Goal: Information Seeking & Learning: Find specific fact

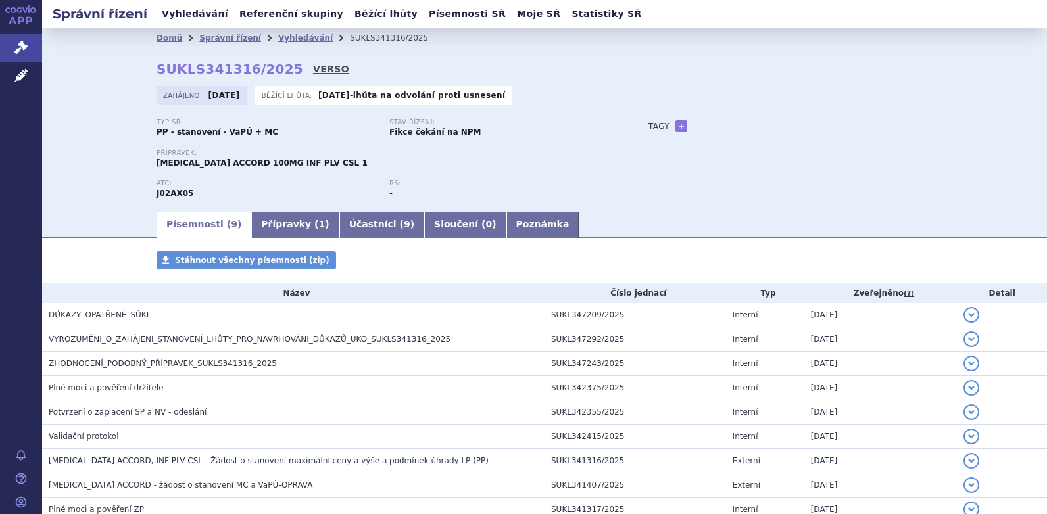
click at [313, 71] on link "VERSO" at bounding box center [331, 68] width 36 height 13
click at [278, 38] on link "Vyhledávání" at bounding box center [305, 38] width 55 height 9
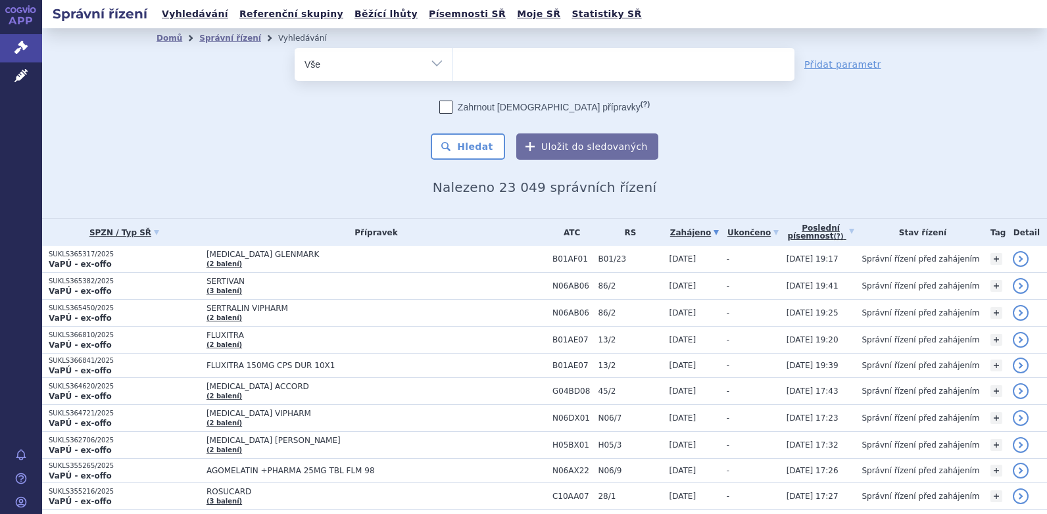
click at [482, 70] on ul at bounding box center [623, 62] width 341 height 28
click at [453, 70] on select at bounding box center [453, 63] width 1 height 33
click at [482, 70] on ul at bounding box center [623, 62] width 341 height 28
click at [453, 70] on select at bounding box center [453, 63] width 1 height 33
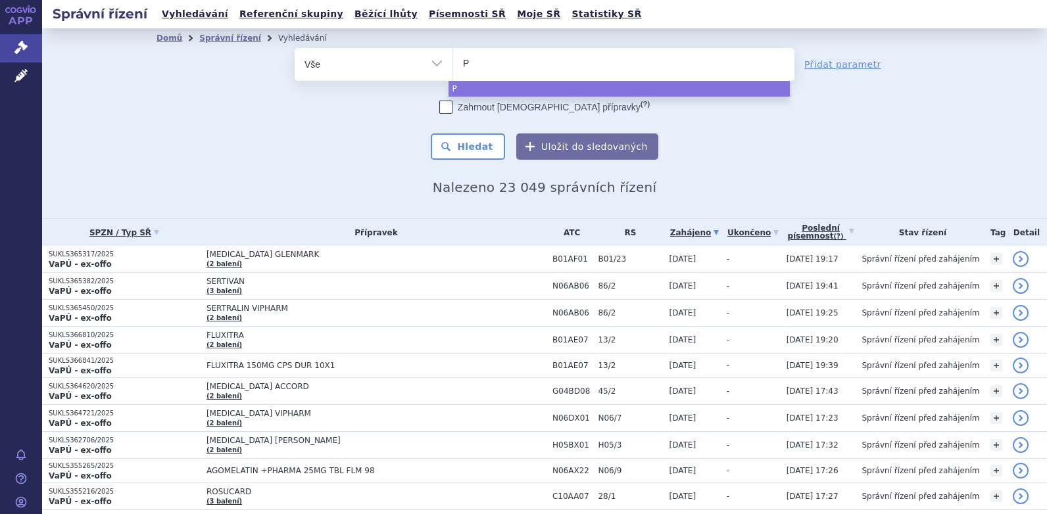
type input "Pa"
type input "Pad"
type input "Padc"
type input "Padce"
type input "Padcev"
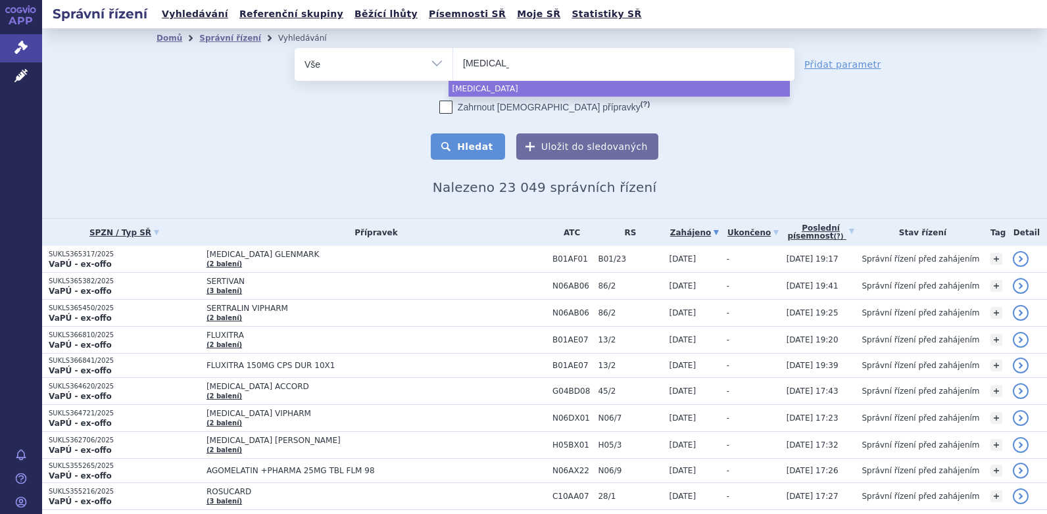
select select "Padcev"
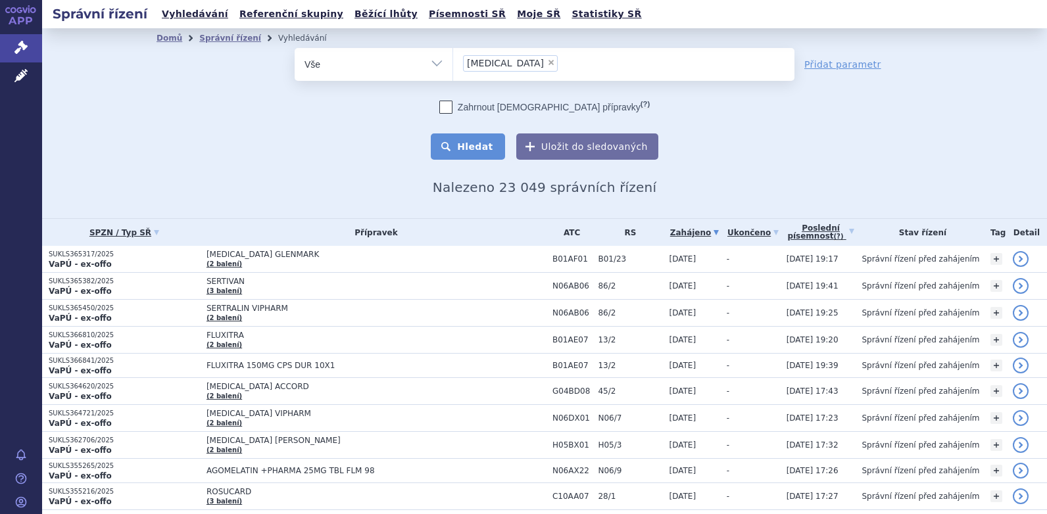
click at [478, 145] on button "Hledat" at bounding box center [468, 147] width 74 height 26
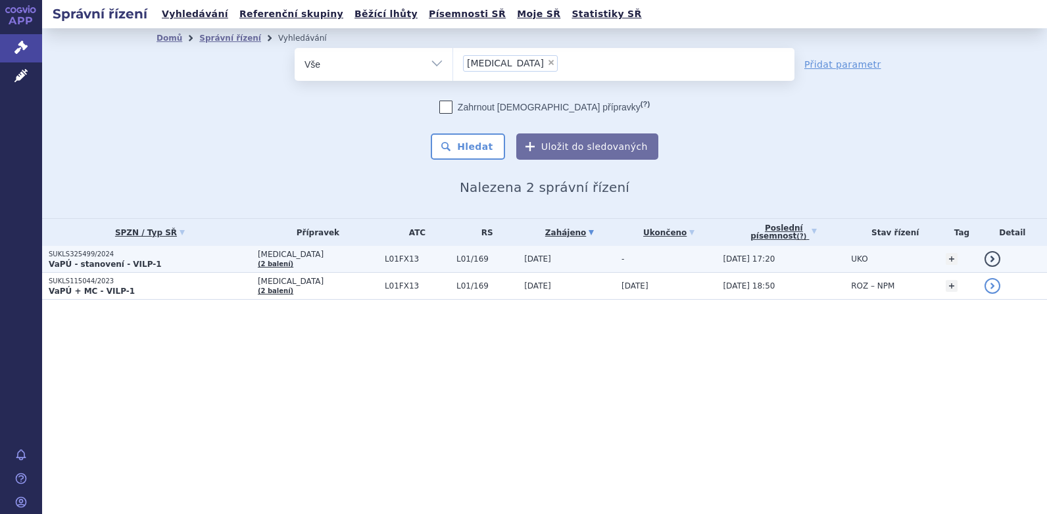
click at [93, 260] on strong "VaPÚ - stanovení - VILP-1" at bounding box center [105, 264] width 113 height 9
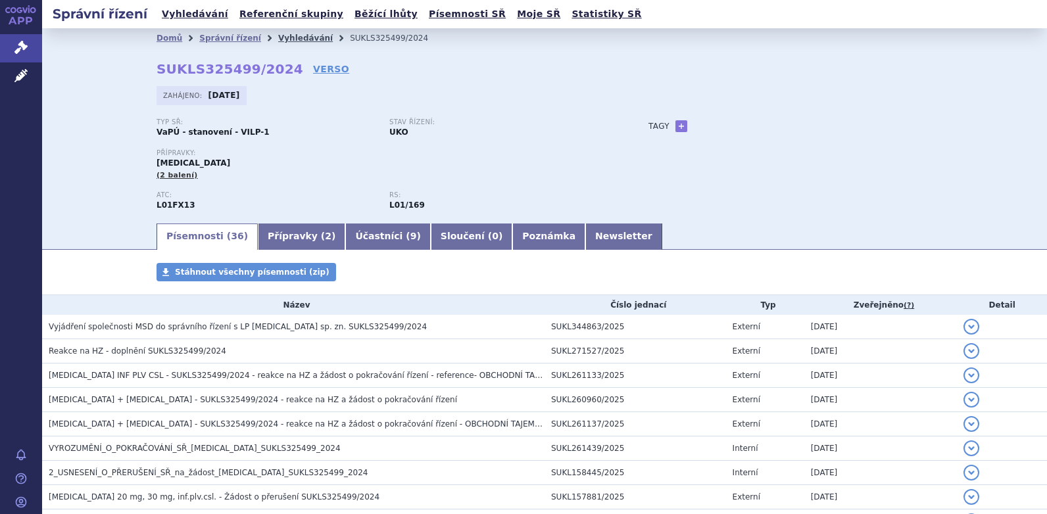
click at [282, 39] on link "Vyhledávání" at bounding box center [305, 38] width 55 height 9
click at [313, 70] on link "VERSO" at bounding box center [331, 68] width 36 height 13
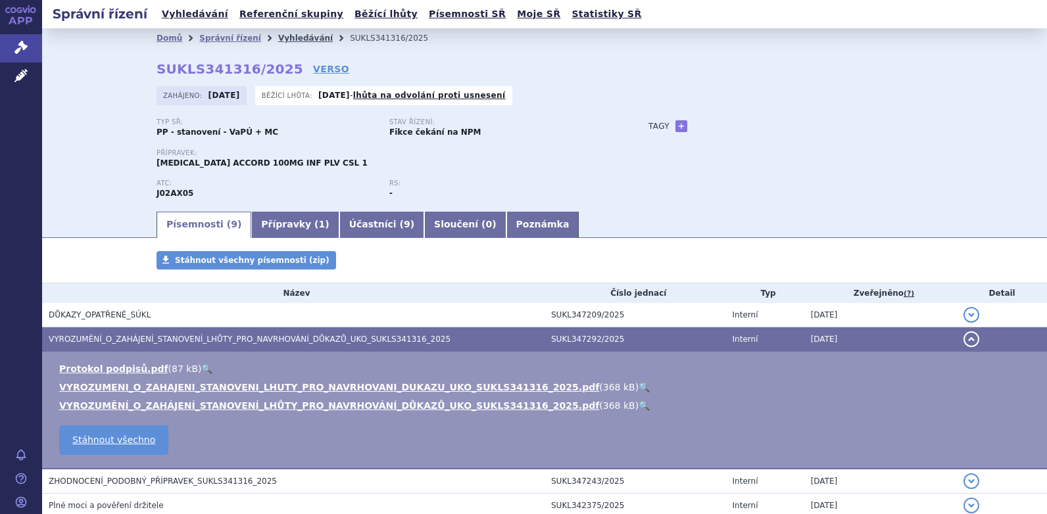
click at [278, 39] on link "Vyhledávání" at bounding box center [305, 38] width 55 height 9
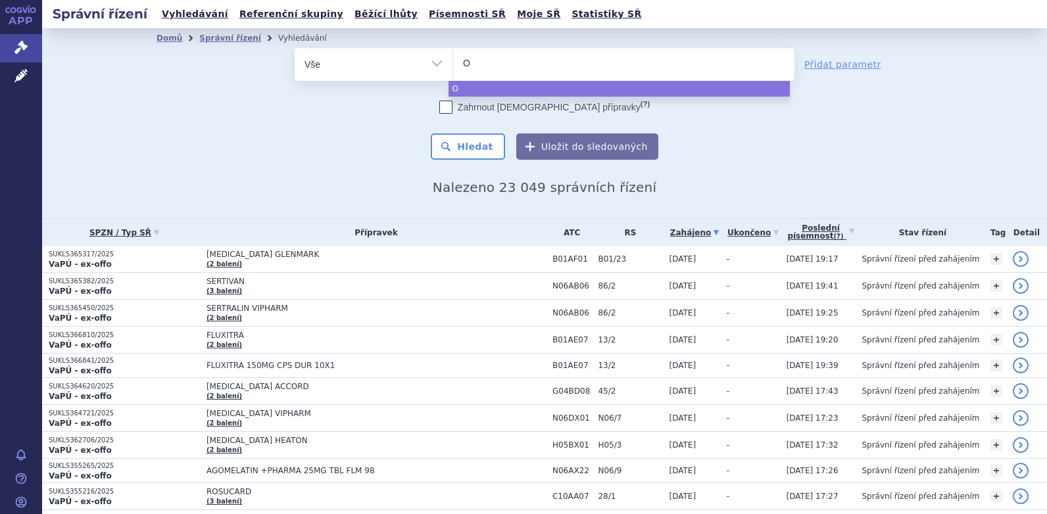
type input "On"
type input "Ony"
type input "Onyv"
type input "Onyvi"
type input "Onyvid"
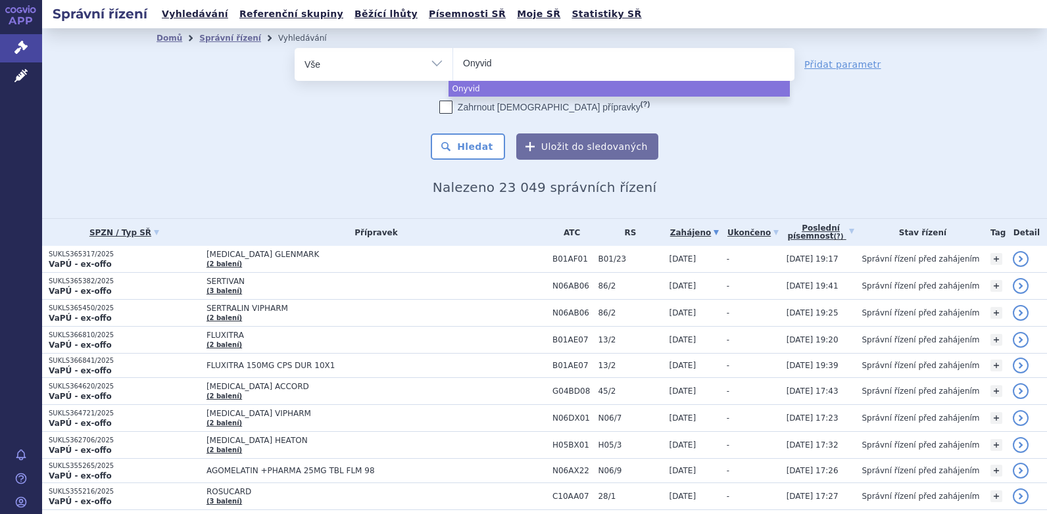
type input "Onyvide"
select select "Onyvide"
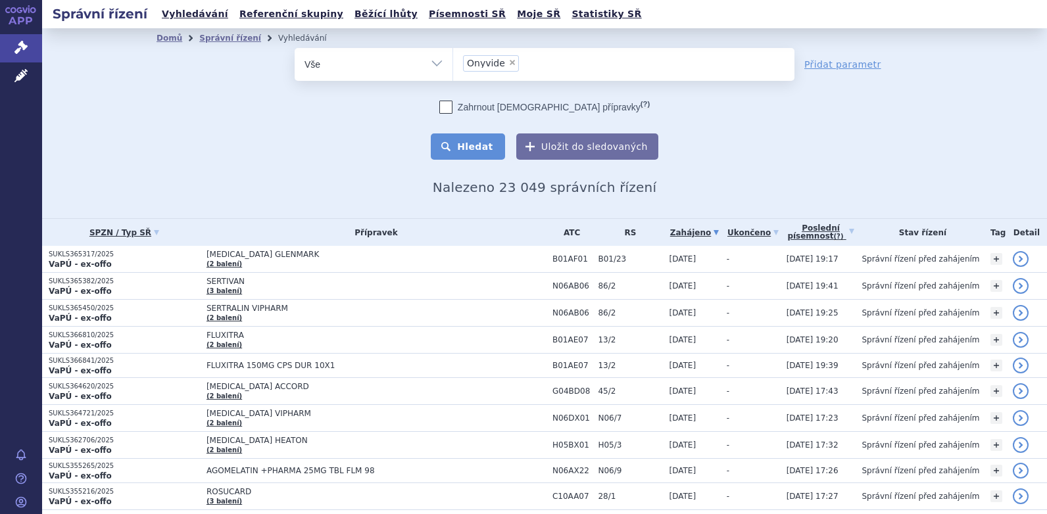
click at [484, 148] on button "Hledat" at bounding box center [468, 147] width 74 height 26
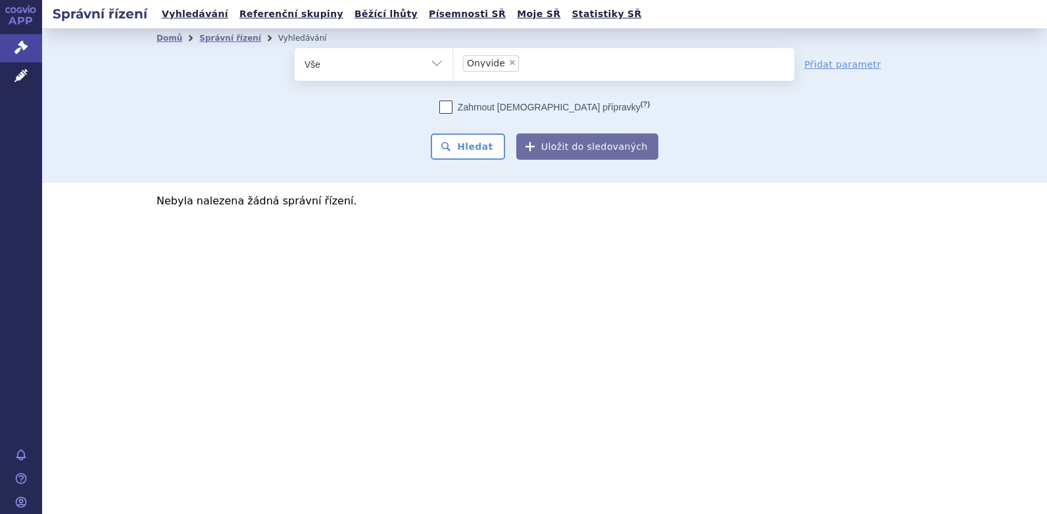
click at [510, 60] on span "×" at bounding box center [512, 63] width 8 height 8
click at [453, 60] on select "Onyvide" at bounding box center [453, 63] width 1 height 33
select select
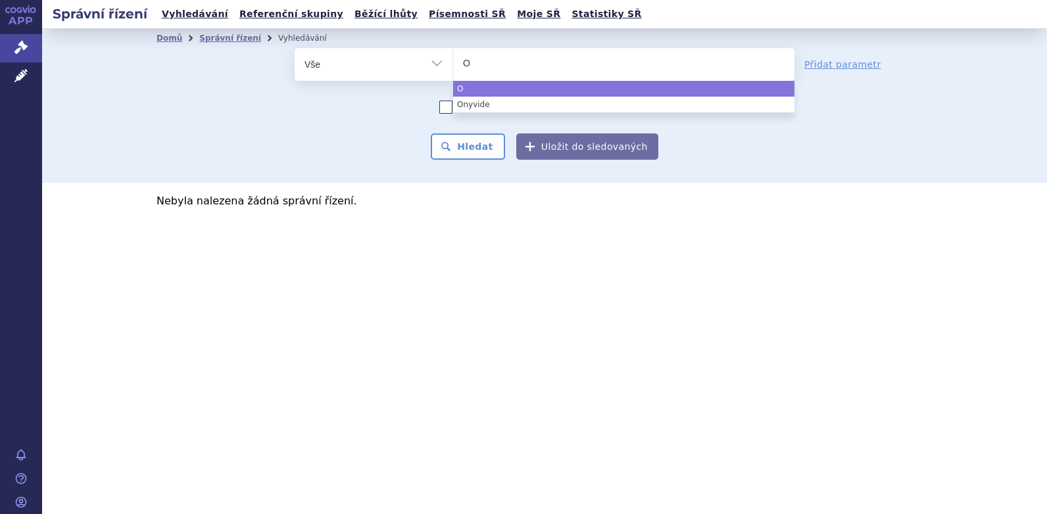
type input "On"
type input "Oni"
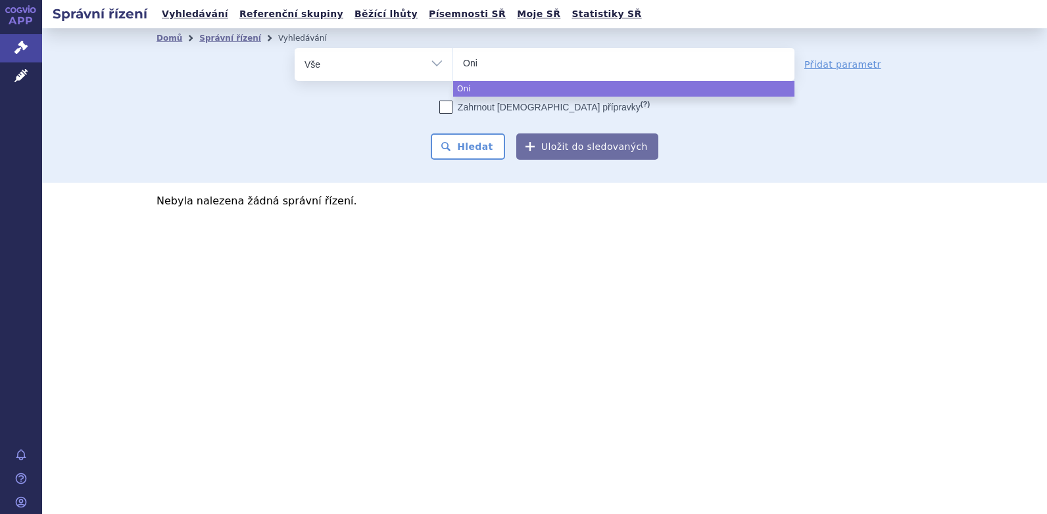
type input "Oniv"
type input "Onivy"
type input "Onivyd"
type input "Onivyde"
select select "Onivyde"
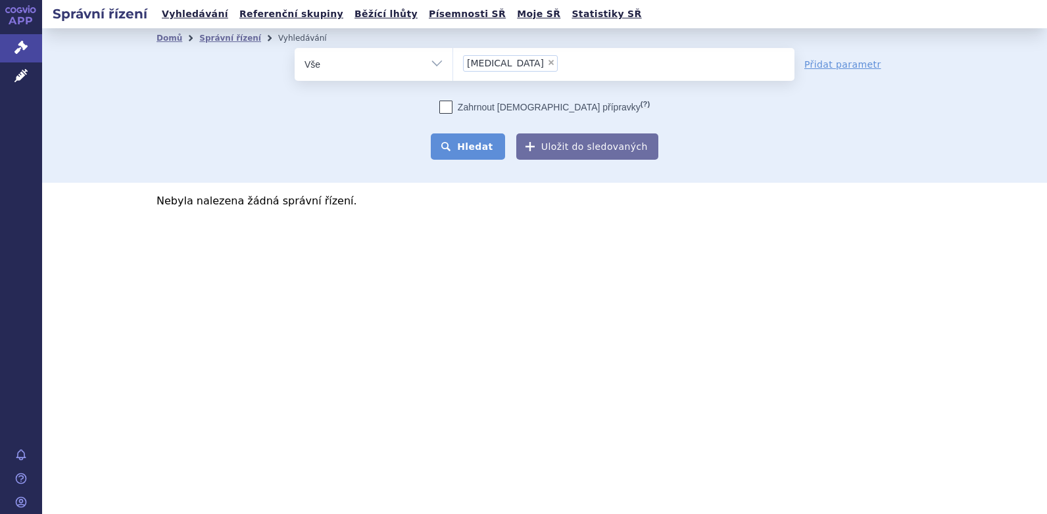
click at [472, 144] on button "Hledat" at bounding box center [468, 147] width 74 height 26
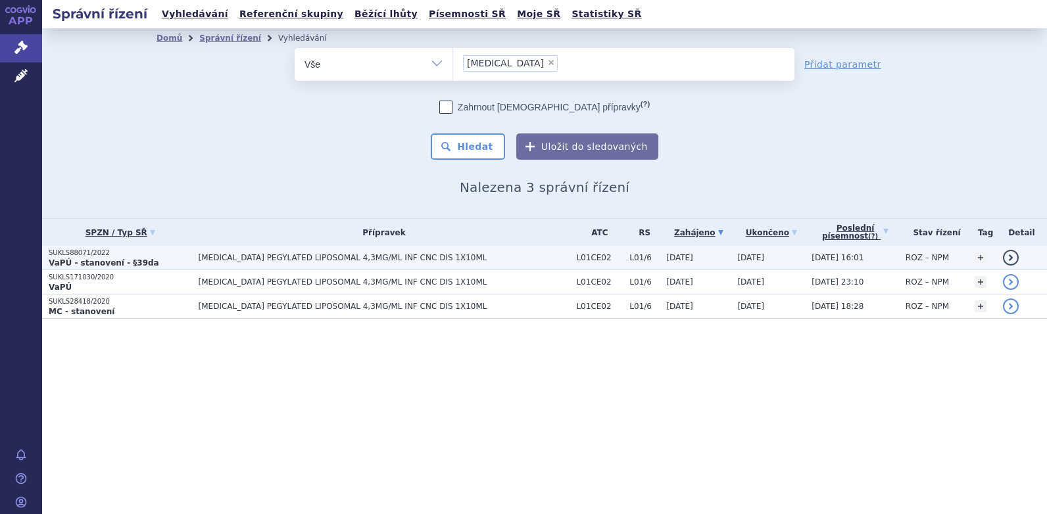
click at [318, 260] on span "[MEDICAL_DATA] PEGYLATED LIPOSOMAL 4,3MG/ML INF CNC DIS 1X10ML" at bounding box center [363, 257] width 329 height 9
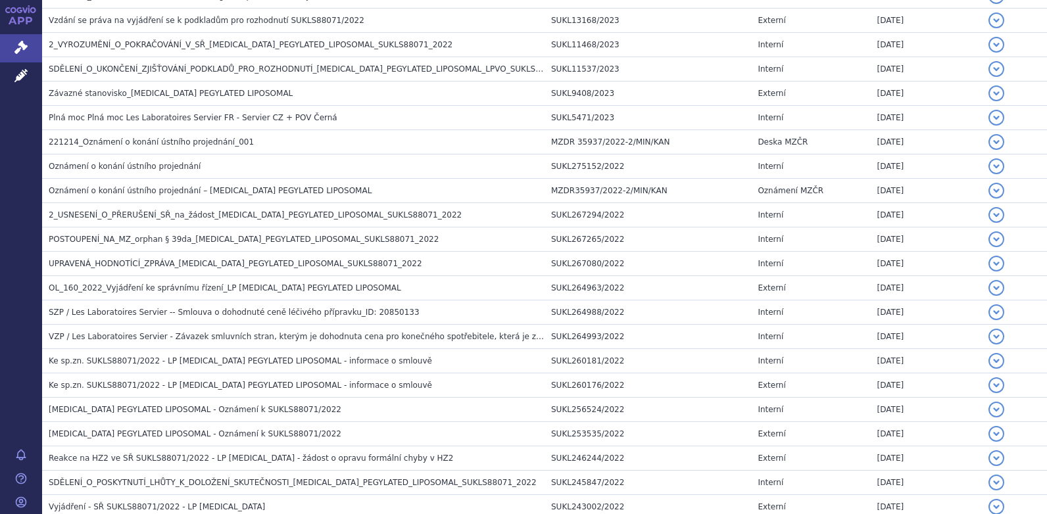
scroll to position [476, 0]
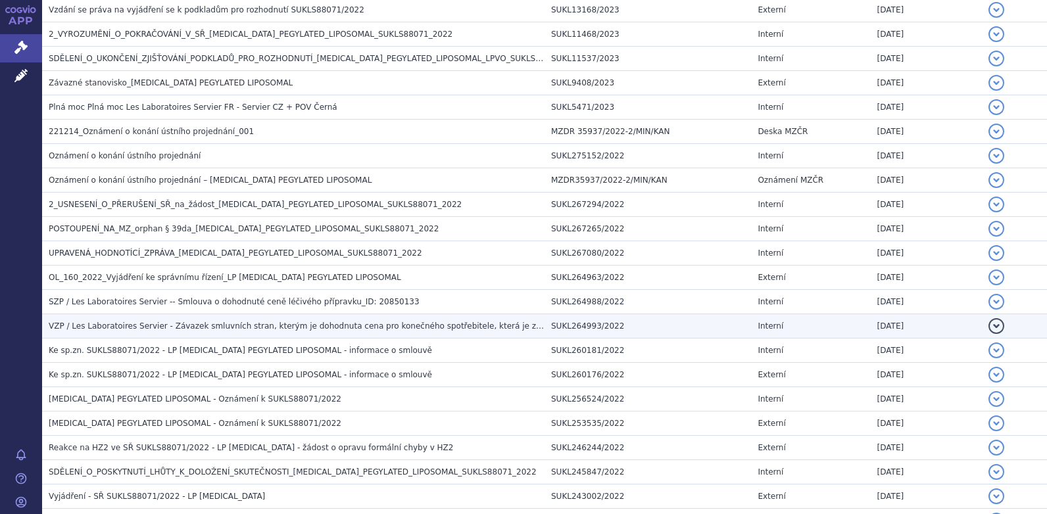
click at [232, 328] on span "VZP / Les Laboratoires Servier - Závazek smluvních stran, kterým je dohodnuta c…" at bounding box center [436, 326] width 774 height 9
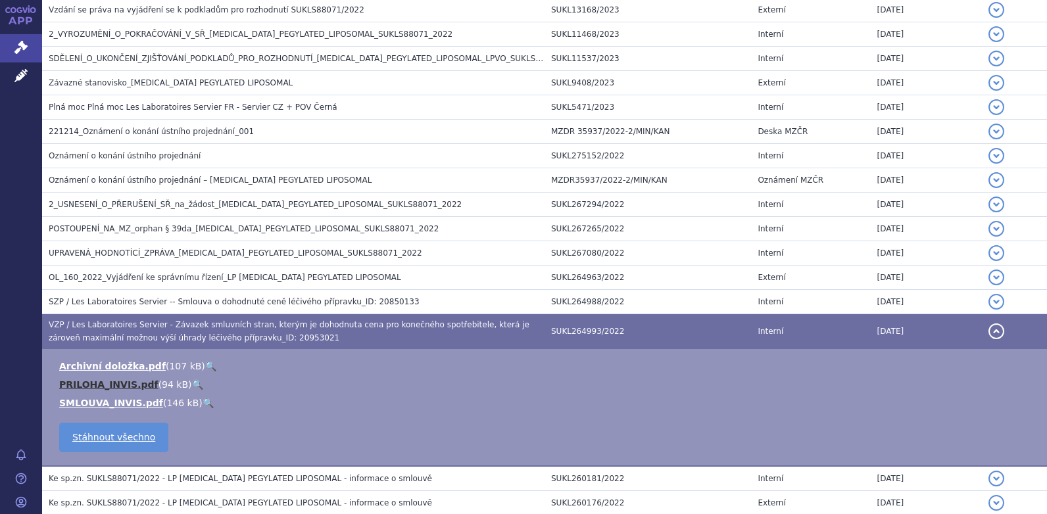
click at [107, 386] on link "PRILOHA_INVIS.pdf" at bounding box center [108, 385] width 99 height 11
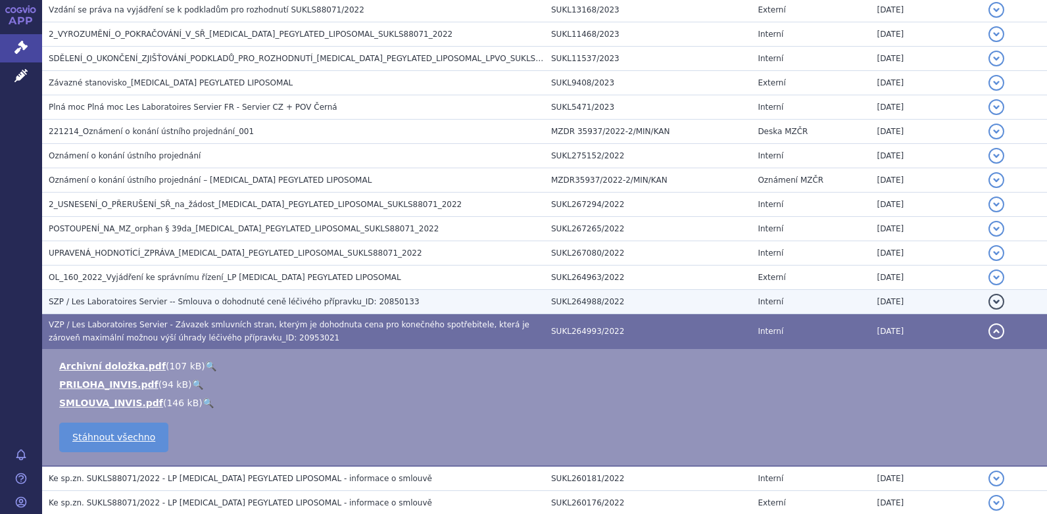
click at [124, 303] on span "SZP / Les Laboratoires Servier -- Smlouva o dohodnuté ceně léčivého přípravku_I…" at bounding box center [234, 301] width 371 height 9
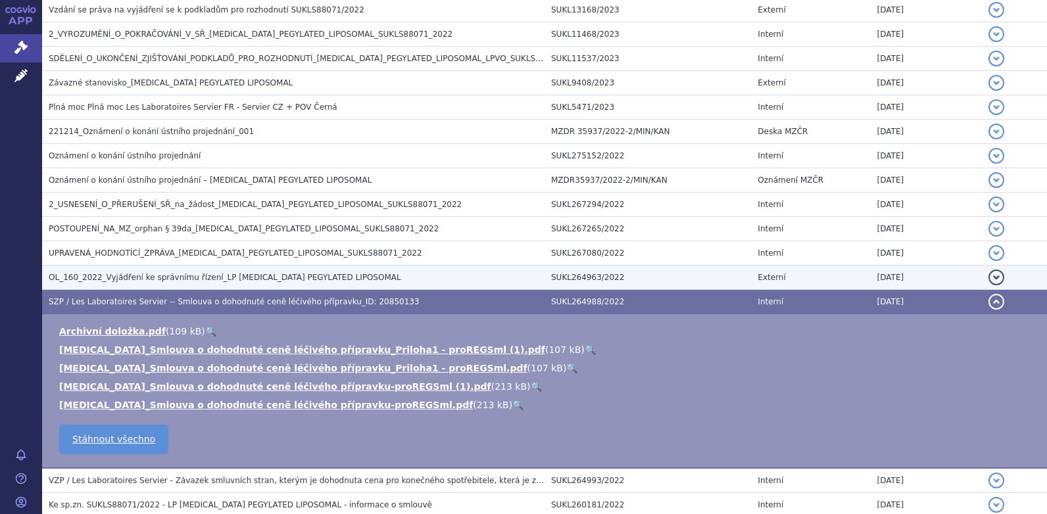
click at [209, 280] on span "OL_160_2022_Vyjádření ke správnímu řízení_LP [MEDICAL_DATA] PEGYLATED LIPOSOMAL" at bounding box center [225, 277] width 353 height 9
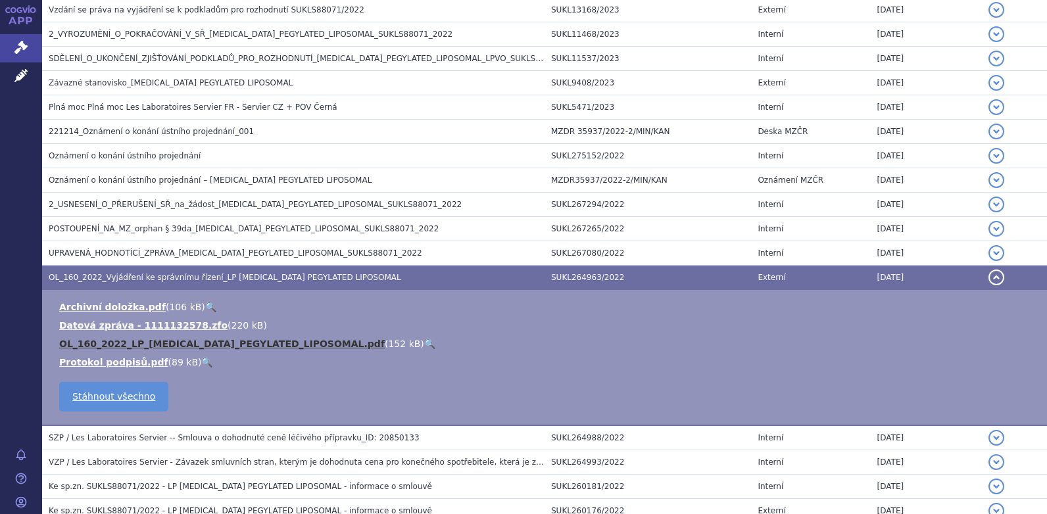
click at [134, 343] on link "OL_160_2022_LP_[MEDICAL_DATA]_PEGYLATED_LIPOSOMAL.pdf" at bounding box center [222, 344] width 326 height 11
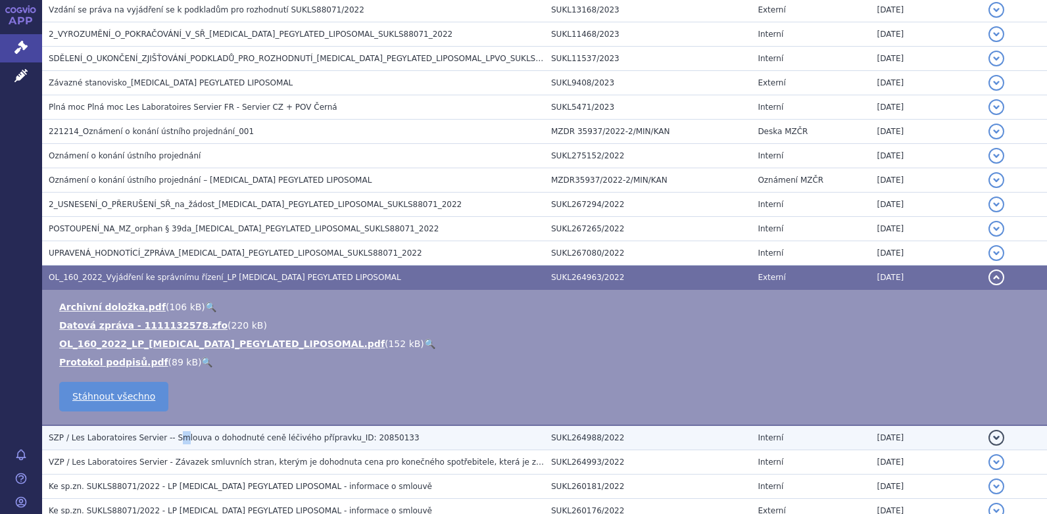
click at [170, 440] on span "SZP / Les Laboratoires Servier -- Smlouva o dohodnuté ceně léčivého přípravku_I…" at bounding box center [234, 437] width 371 height 9
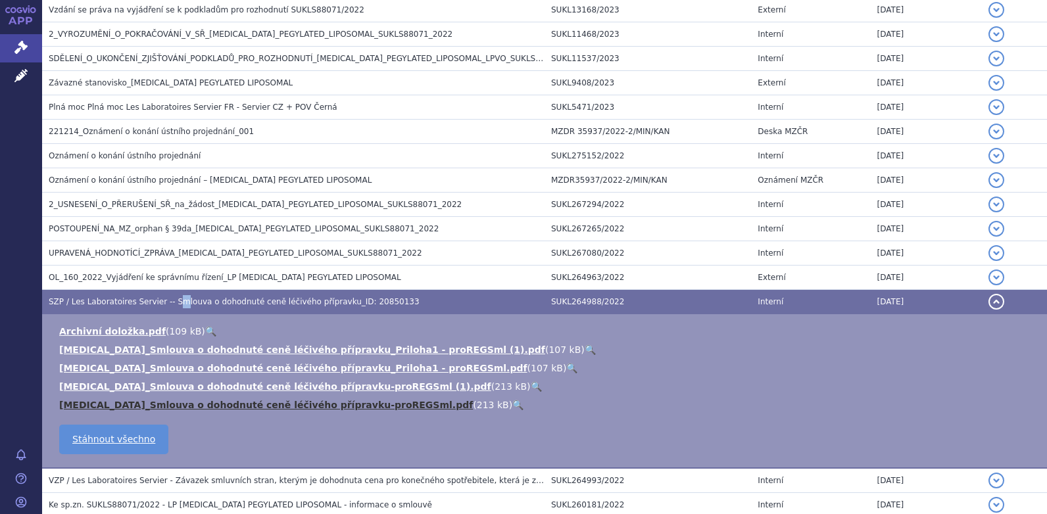
drag, startPoint x: 170, startPoint y: 440, endPoint x: 311, endPoint y: 407, distance: 144.6
click at [311, 407] on link "[MEDICAL_DATA]_Smlouva o dohodnuté ceně léčivého přípravku-proREGSml.pdf" at bounding box center [266, 405] width 414 height 11
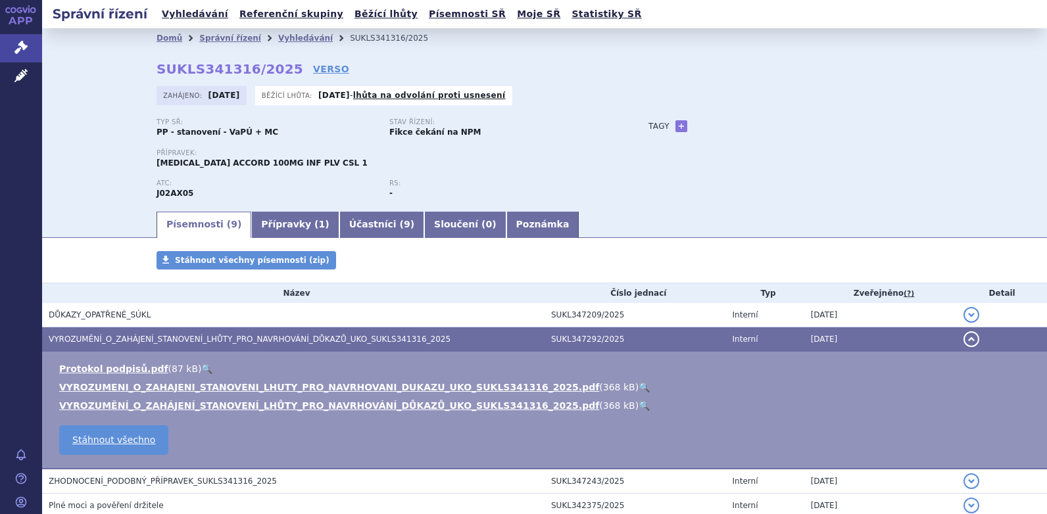
scroll to position [205, 0]
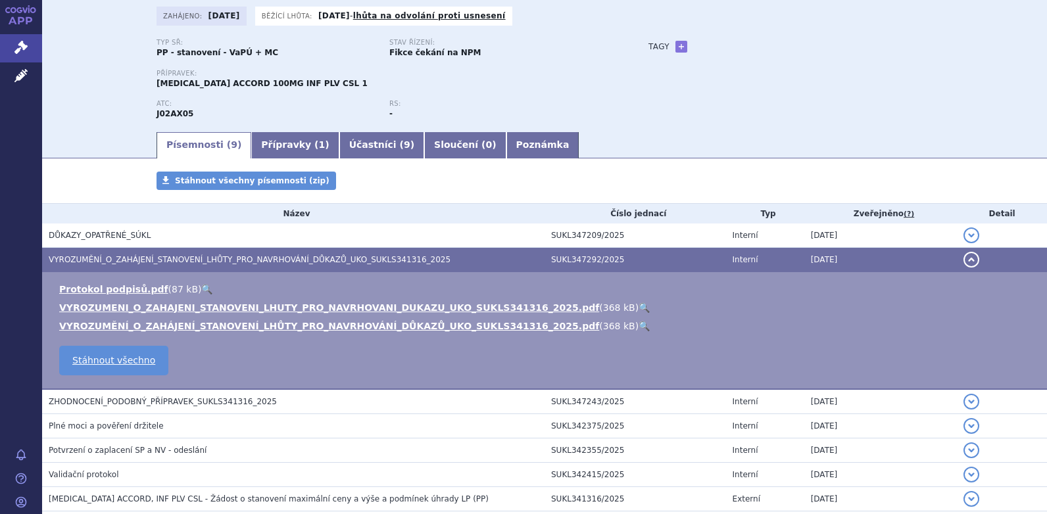
scroll to position [12, 0]
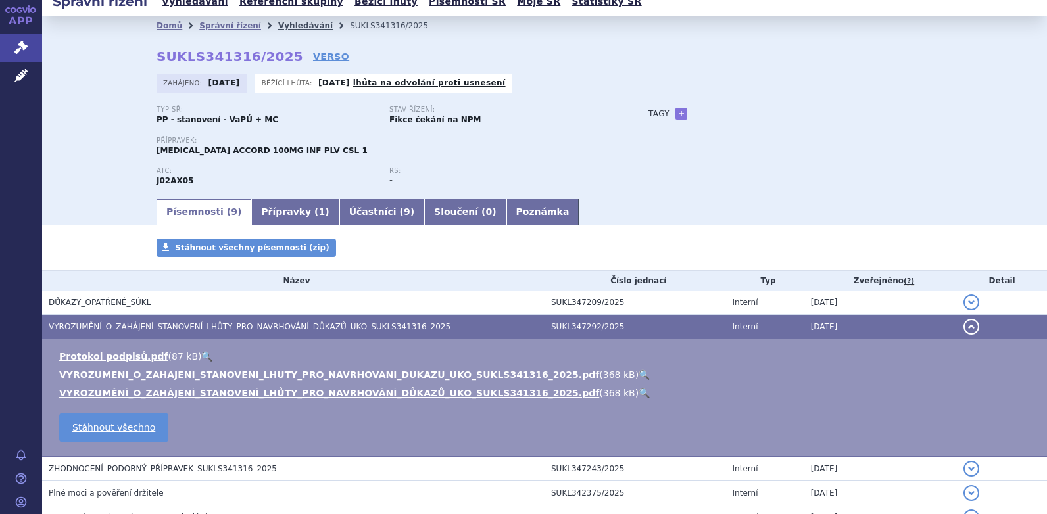
click at [284, 26] on link "Vyhledávání" at bounding box center [305, 25] width 55 height 9
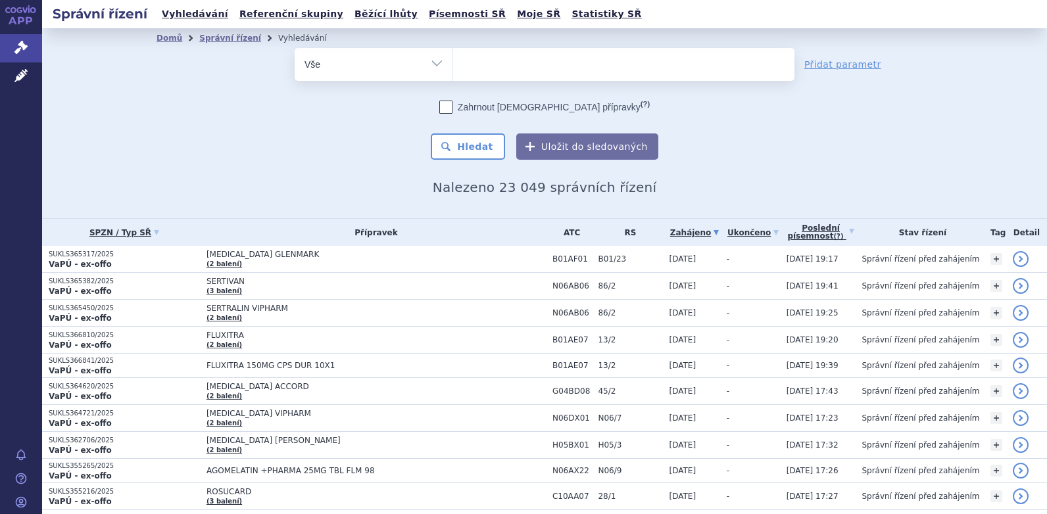
click at [463, 69] on input "search" at bounding box center [466, 63] width 7 height 16
click at [465, 64] on ul at bounding box center [623, 62] width 341 height 28
click at [453, 64] on select at bounding box center [453, 63] width 1 height 33
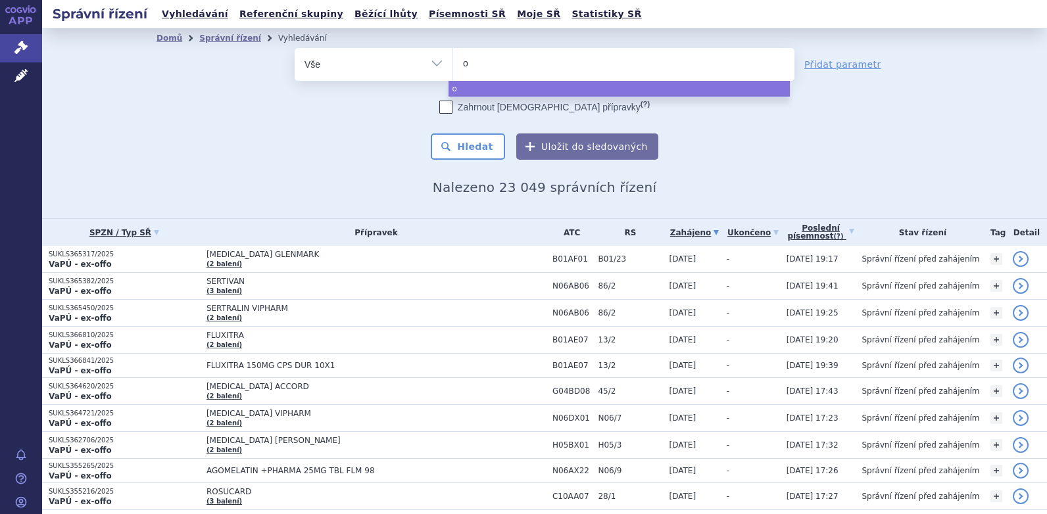
type input "on"
type input "oni"
type input "oniv"
type input "onivy"
type input "onivyd"
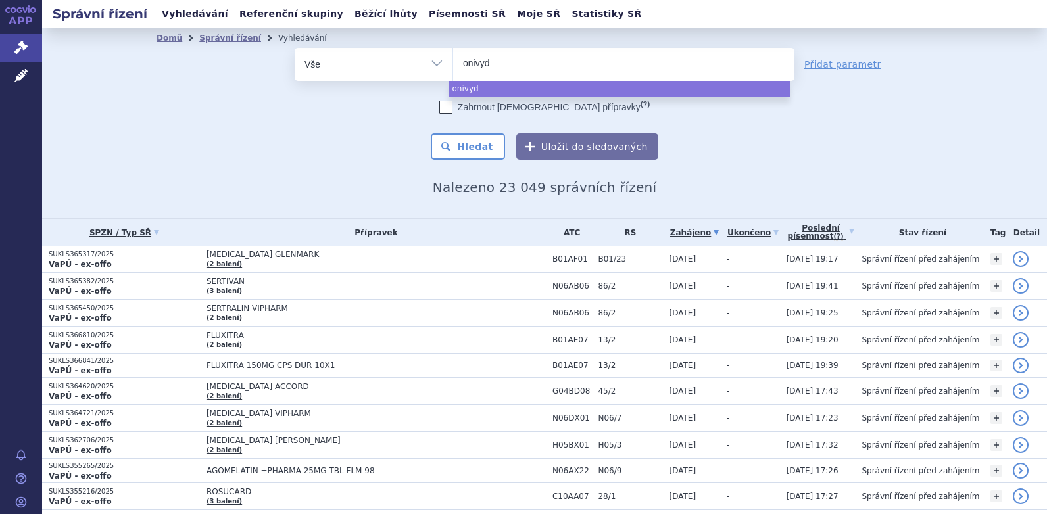
type input "onivyde"
select select "onivyde"
click at [473, 142] on button "Hledat" at bounding box center [468, 147] width 74 height 26
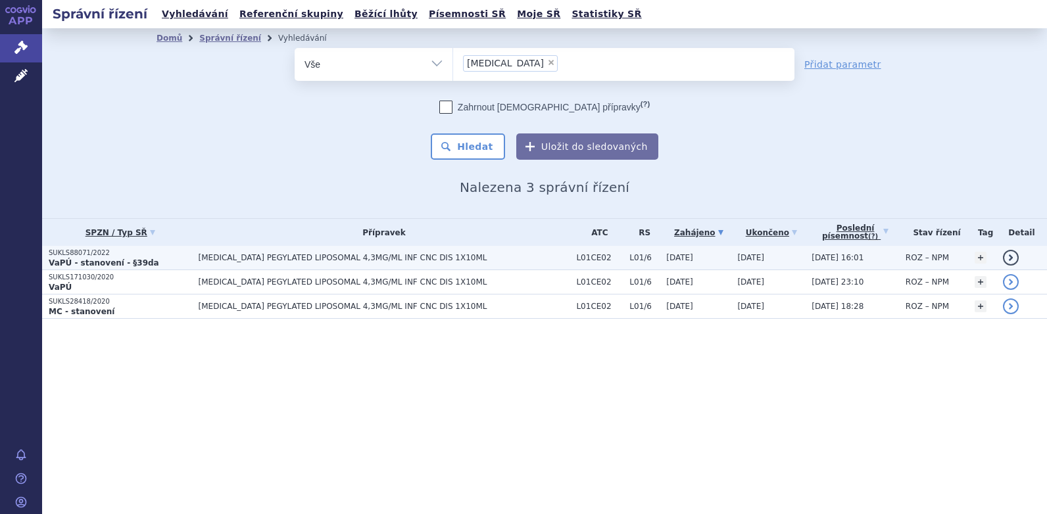
click at [313, 258] on span "[MEDICAL_DATA] PEGYLATED LIPOSOMAL 4,3MG/ML INF CNC DIS 1X10ML" at bounding box center [363, 257] width 329 height 9
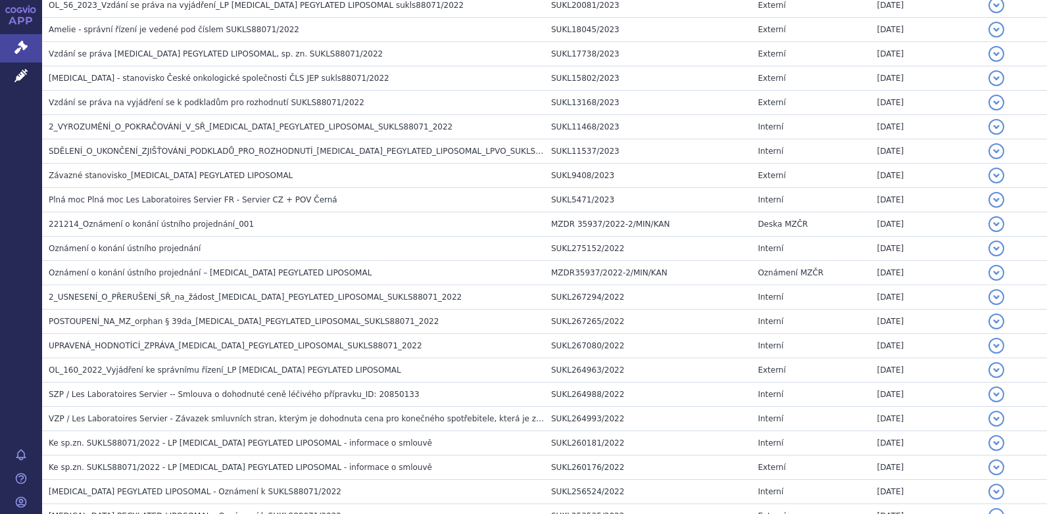
scroll to position [380, 0]
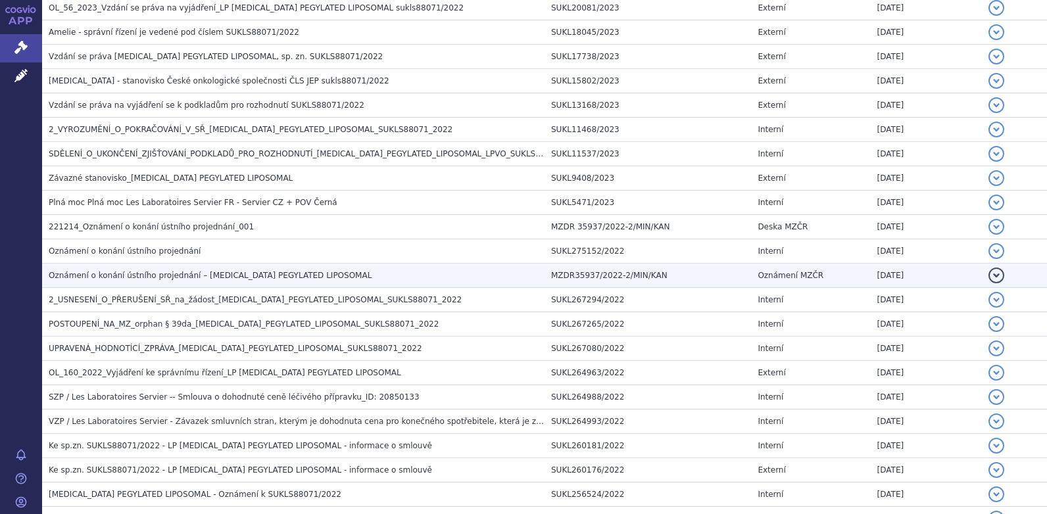
click at [217, 273] on span "Oznámení o konání ústního projednání – [MEDICAL_DATA] PEGYLATED LIPOSOMAL" at bounding box center [210, 275] width 323 height 9
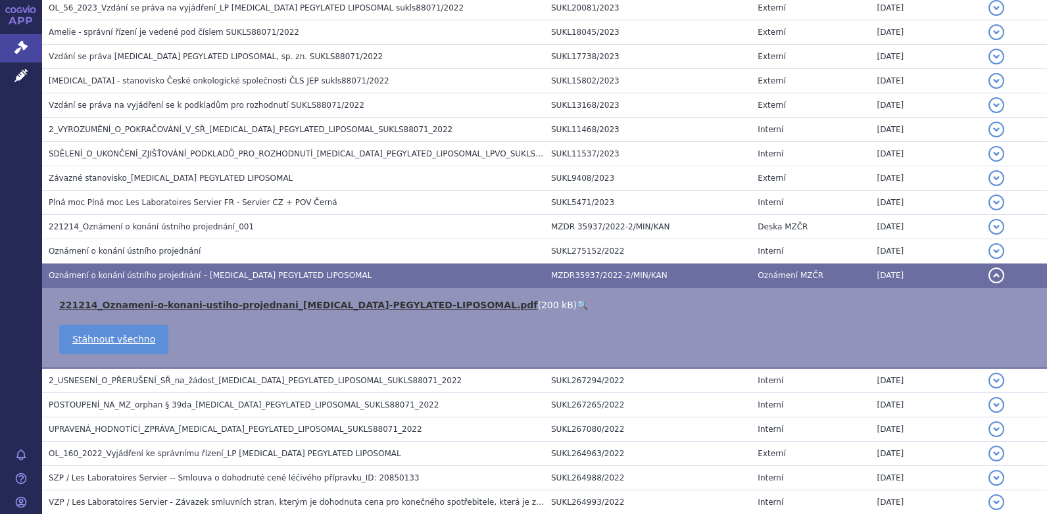
click at [207, 303] on link "221214_Oznameni-o-konani-ustiho-projednani_[MEDICAL_DATA]-PEGYLATED-LIPOSOMAL.p…" at bounding box center [298, 305] width 478 height 11
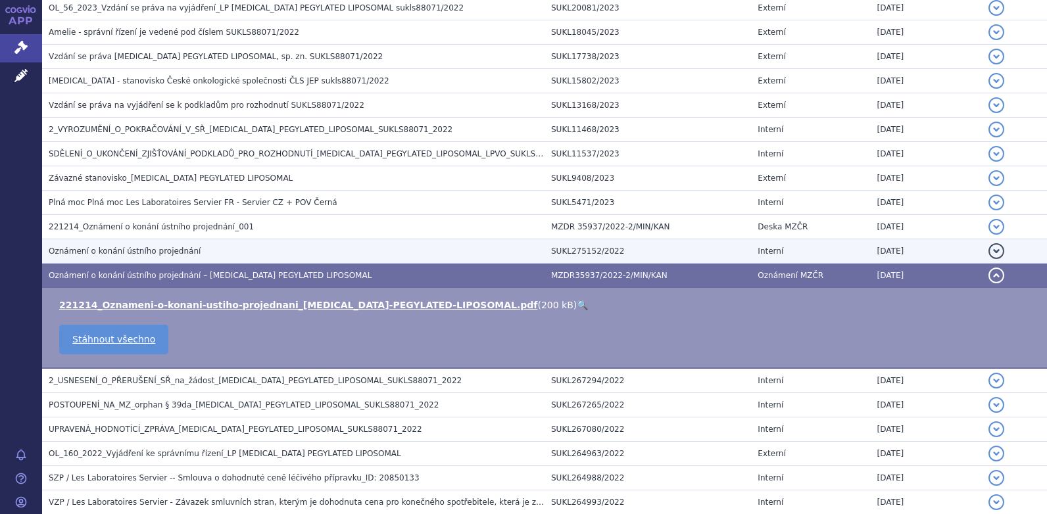
click at [137, 253] on span "Oznámení o konání ústního projednání" at bounding box center [125, 251] width 152 height 9
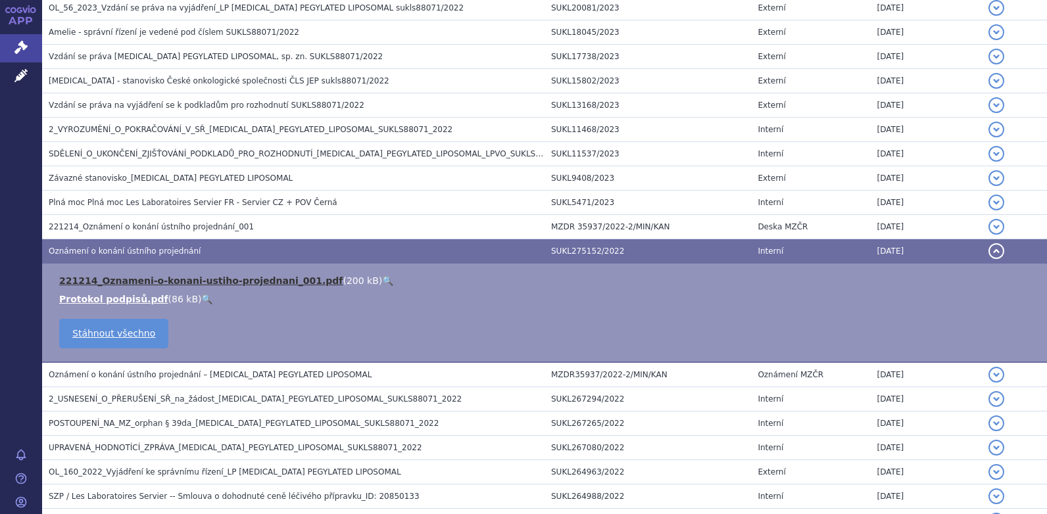
click at [146, 284] on link "221214_Oznameni-o-konani-ustiho-projednani_001.pdf" at bounding box center [201, 281] width 284 height 11
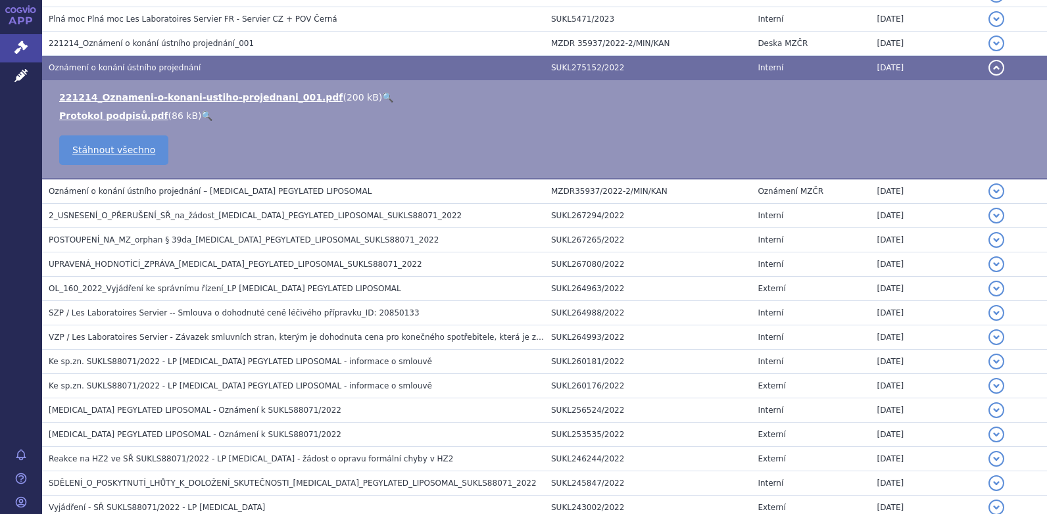
scroll to position [566, 0]
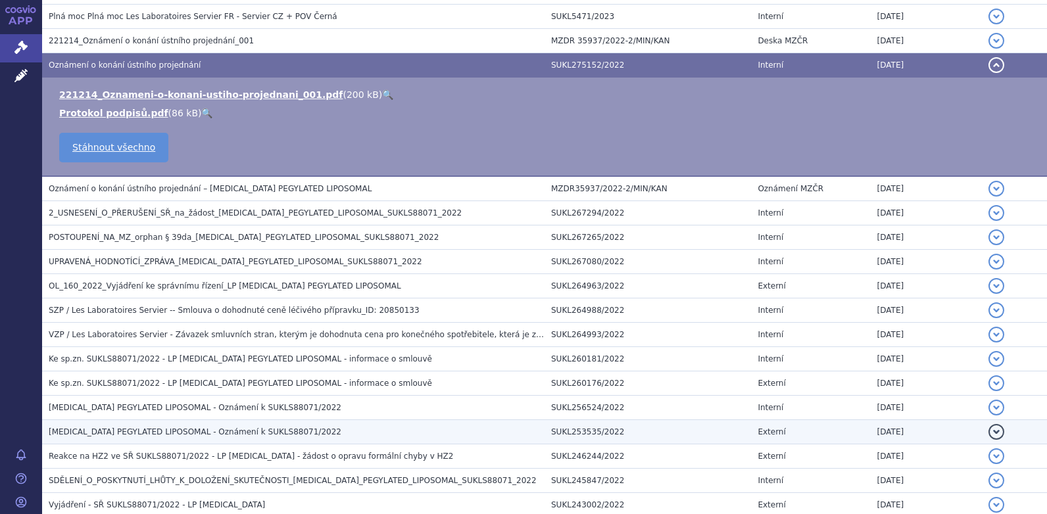
click at [149, 430] on span "[MEDICAL_DATA] PEGYLATED LIPOSOMAL - Oznámení k SUKLS88071/2022" at bounding box center [195, 432] width 293 height 9
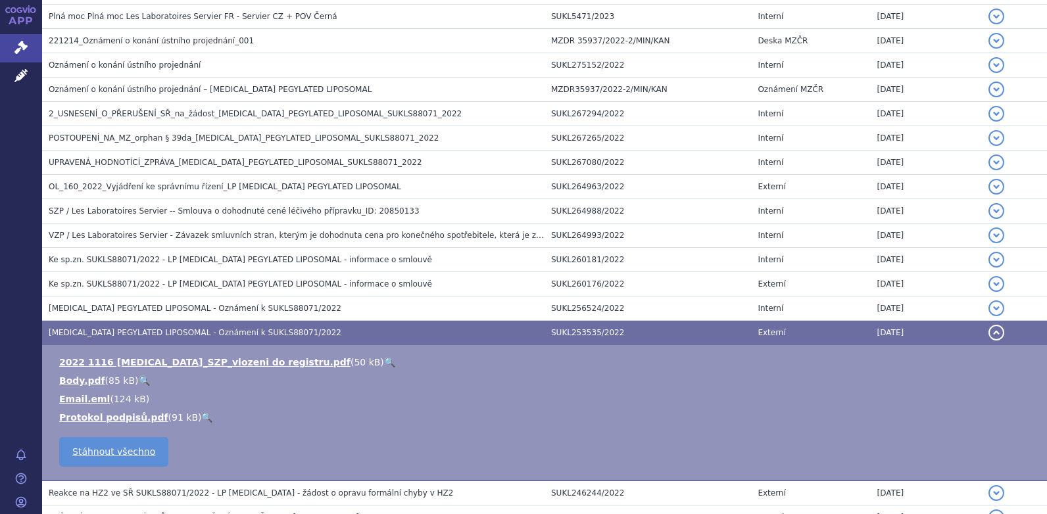
click at [149, 430] on td "2022 1116 [MEDICAL_DATA]_SZP_vlozeni do registru.pdf ( 50 kB ) 🔍 Body.pdf ( 85 …" at bounding box center [544, 413] width 1005 height 136
drag, startPoint x: 149, startPoint y: 430, endPoint x: 137, endPoint y: 359, distance: 72.0
click at [137, 359] on link "2022 1116 [MEDICAL_DATA]_SZP_vlozeni do registru.pdf" at bounding box center [204, 362] width 291 height 11
click at [137, 360] on link "2022 1116 [MEDICAL_DATA]_SZP_vlozeni do registru.pdf" at bounding box center [204, 362] width 291 height 11
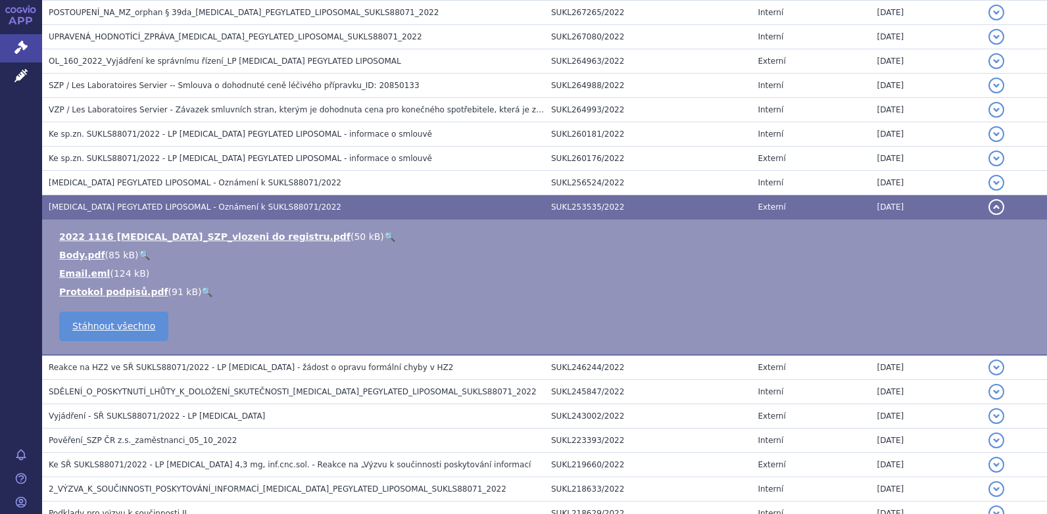
scroll to position [672, 0]
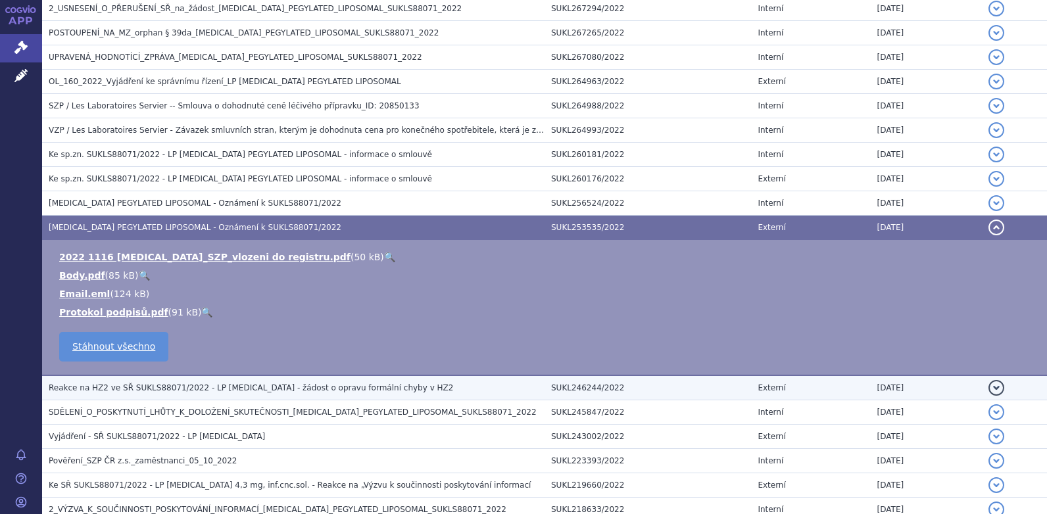
click at [193, 387] on span "Reakce na HZ2 ve SŘ SUKLS88071/2022 - LP [MEDICAL_DATA] - žádost o opravu formá…" at bounding box center [251, 388] width 405 height 9
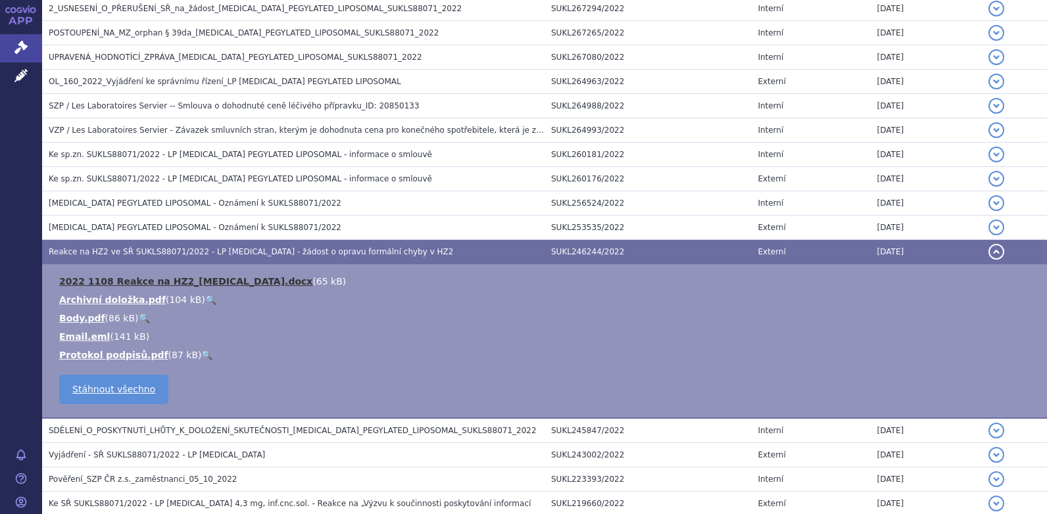
click at [130, 282] on link "2022 1108 Reakce na HZ2_[MEDICAL_DATA].docx" at bounding box center [185, 281] width 253 height 11
click at [152, 282] on link "2022 1108 Reakce na HZ2_[MEDICAL_DATA].docx" at bounding box center [185, 281] width 253 height 11
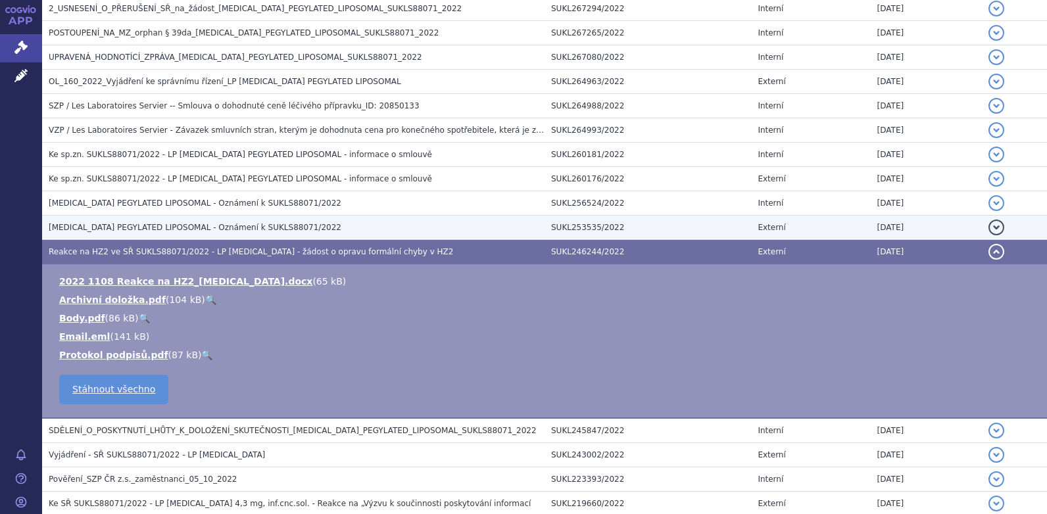
click at [232, 228] on span "[MEDICAL_DATA] PEGYLATED LIPOSOMAL - Oznámení k SUKLS88071/2022" at bounding box center [195, 227] width 293 height 9
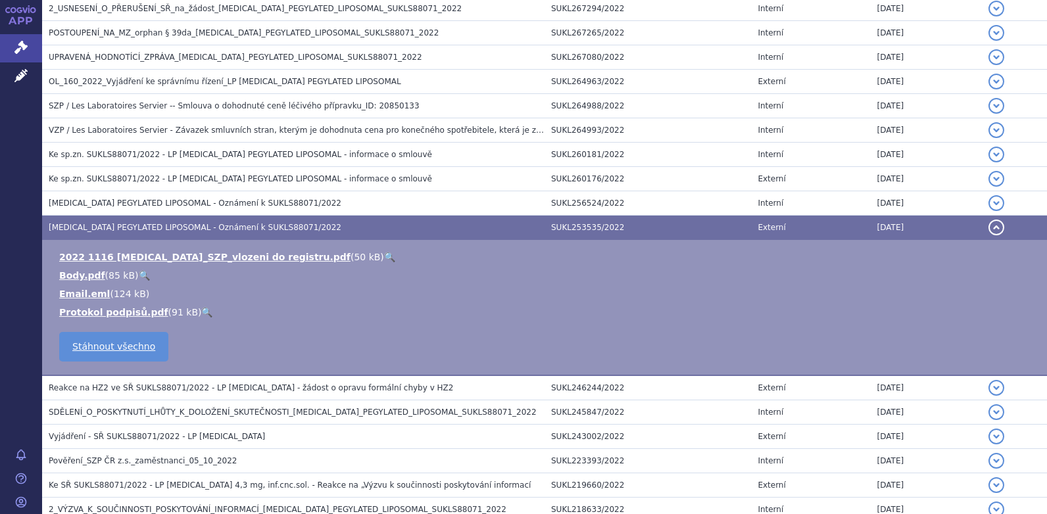
click at [212, 228] on span "[MEDICAL_DATA] PEGYLATED LIPOSOMAL - Oznámení k SUKLS88071/2022" at bounding box center [195, 227] width 293 height 9
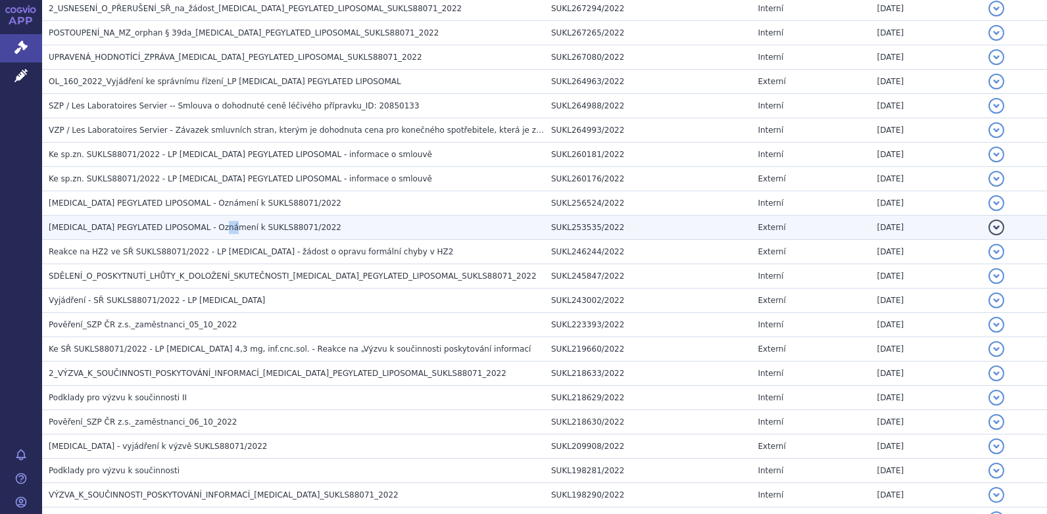
click at [212, 228] on span "[MEDICAL_DATA] PEGYLATED LIPOSOMAL - Oznámení k SUKLS88071/2022" at bounding box center [195, 227] width 293 height 9
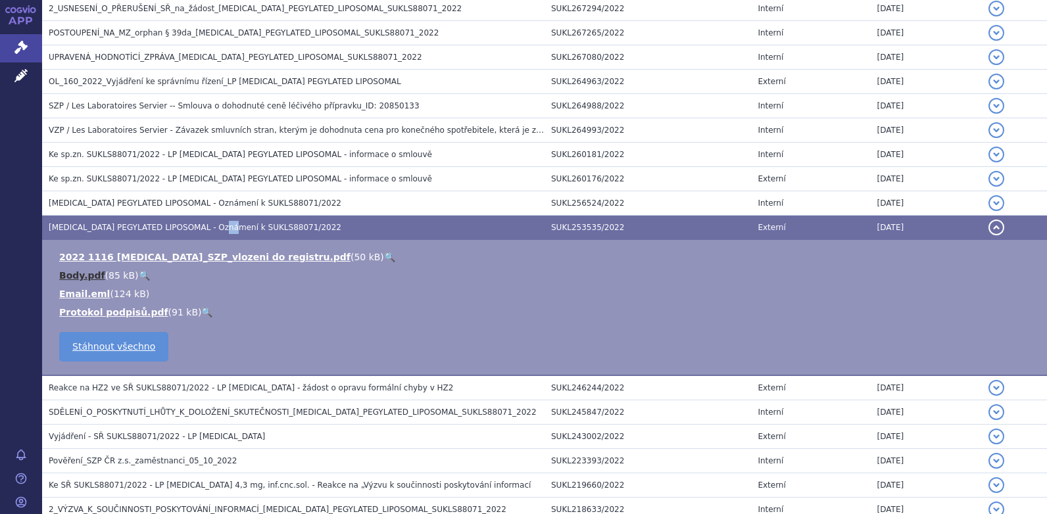
click at [72, 276] on link "Body.pdf" at bounding box center [82, 275] width 46 height 11
